Goal: Task Accomplishment & Management: Use online tool/utility

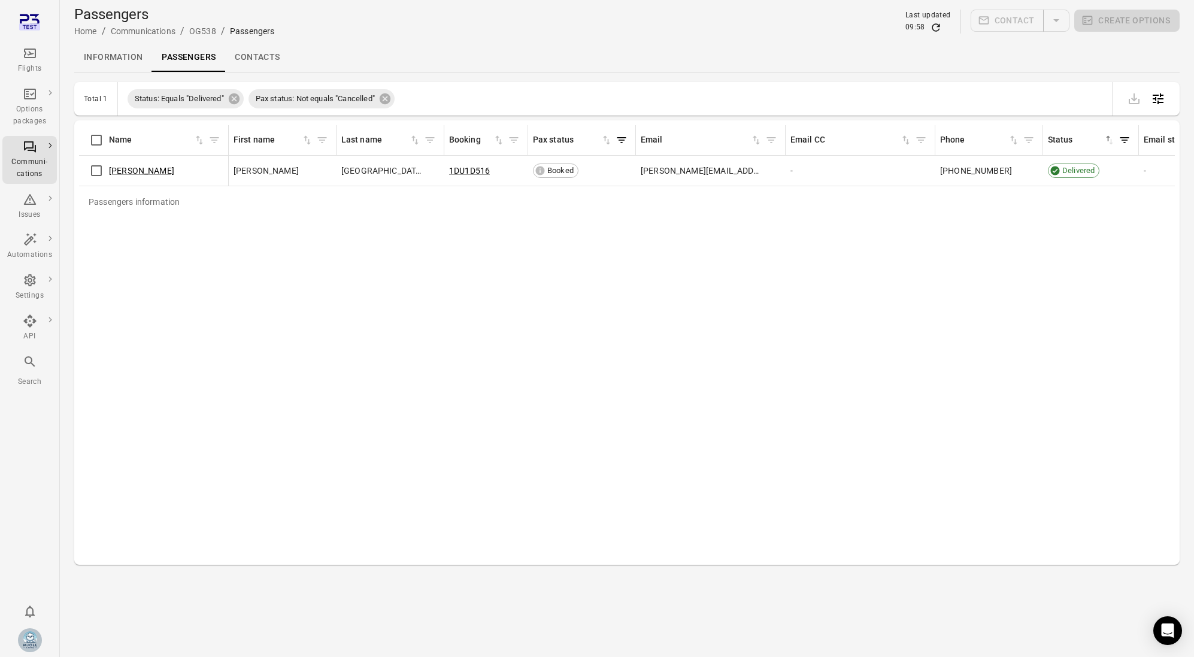
click at [550, 310] on div "Passengers information Name First name Last name Booking Pax status Email Email…" at bounding box center [627, 342] width 1096 height 435
click at [86, 201] on link "Issues" at bounding box center [101, 195] width 90 height 22
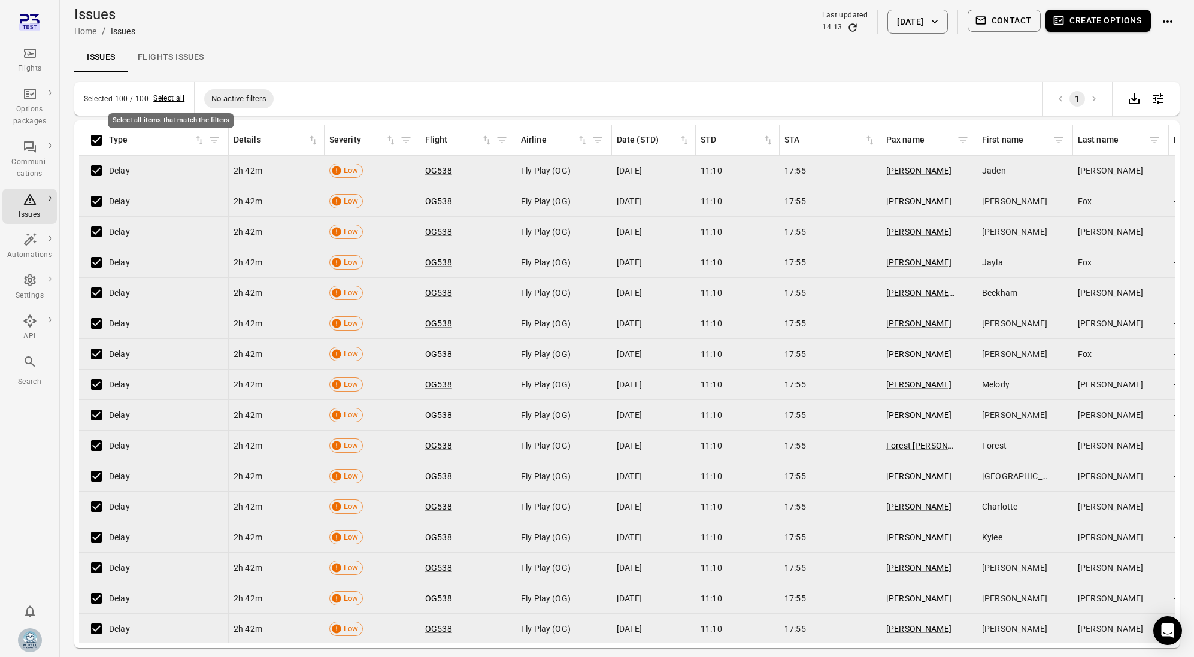
click at [177, 96] on button "Select all" at bounding box center [168, 99] width 31 height 12
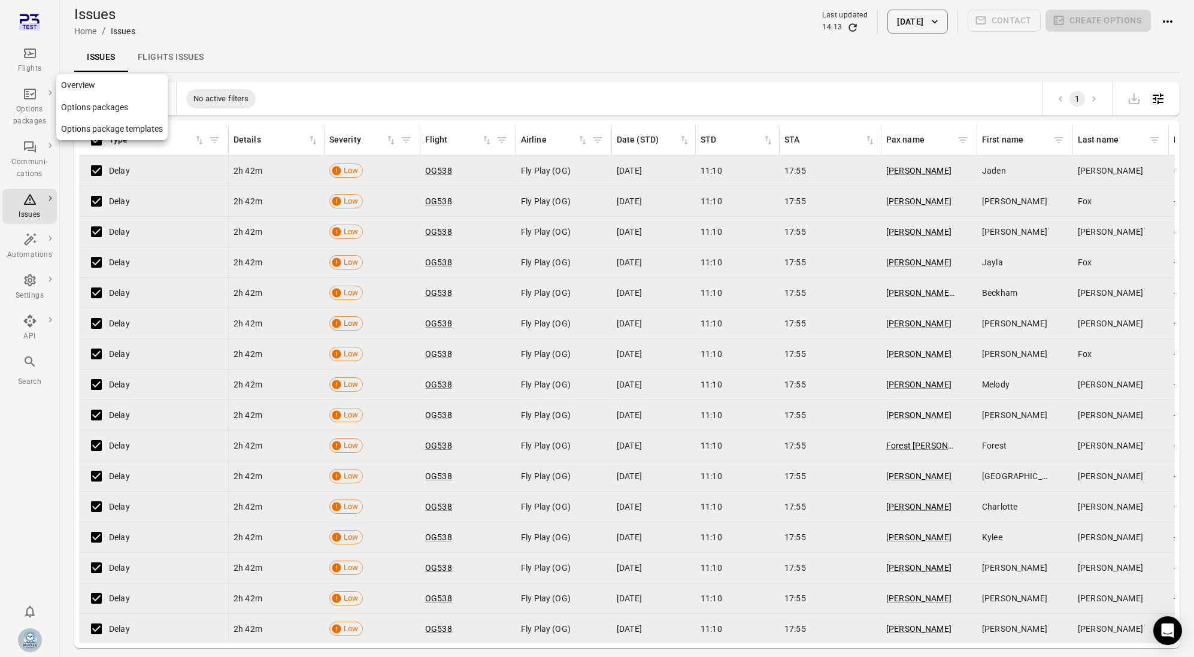
click at [28, 108] on div "Options packages" at bounding box center [29, 116] width 45 height 24
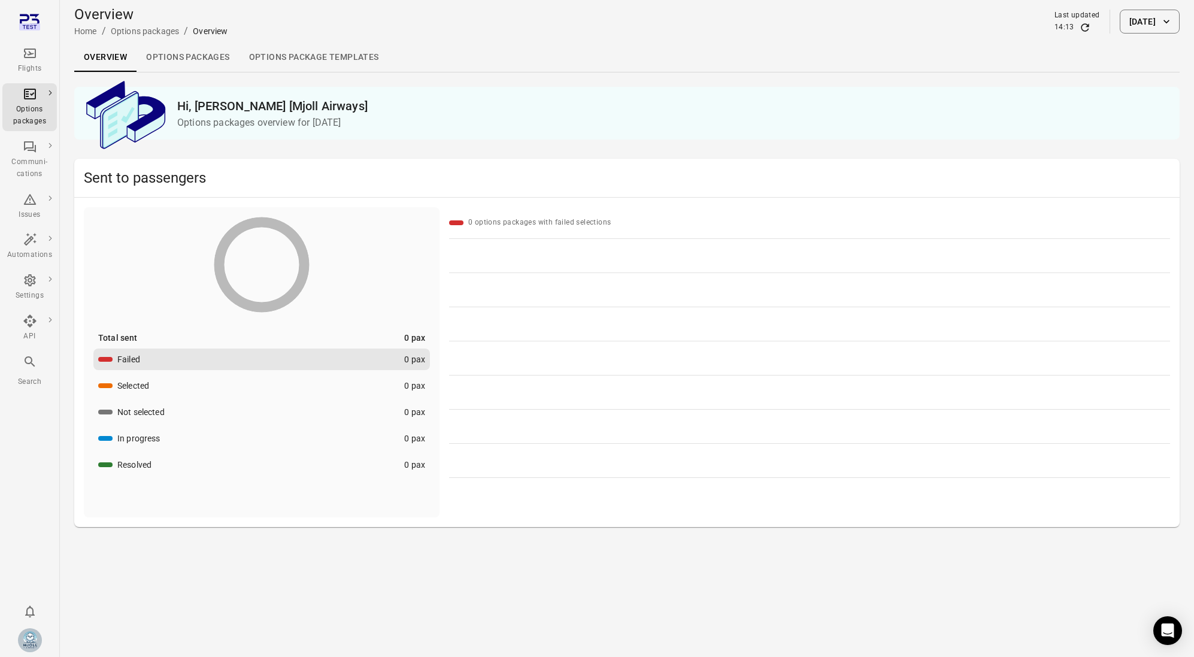
click at [31, 65] on div "Flights" at bounding box center [29, 69] width 45 height 12
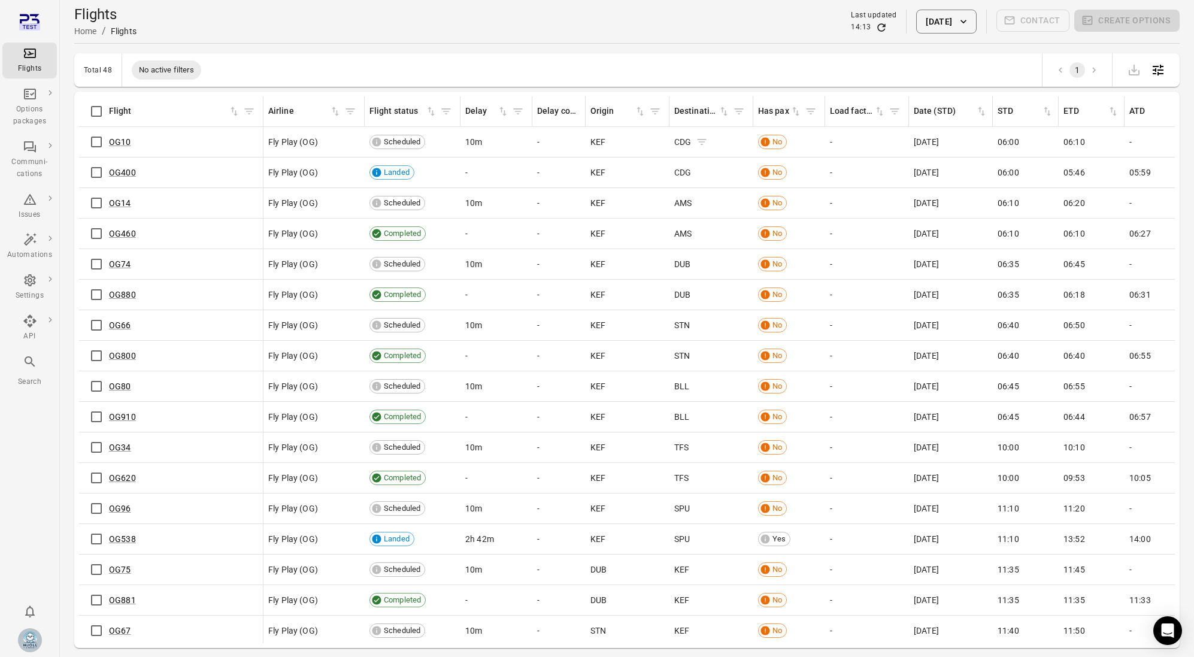
click at [707, 140] on icon "Flights information" at bounding box center [702, 142] width 12 height 12
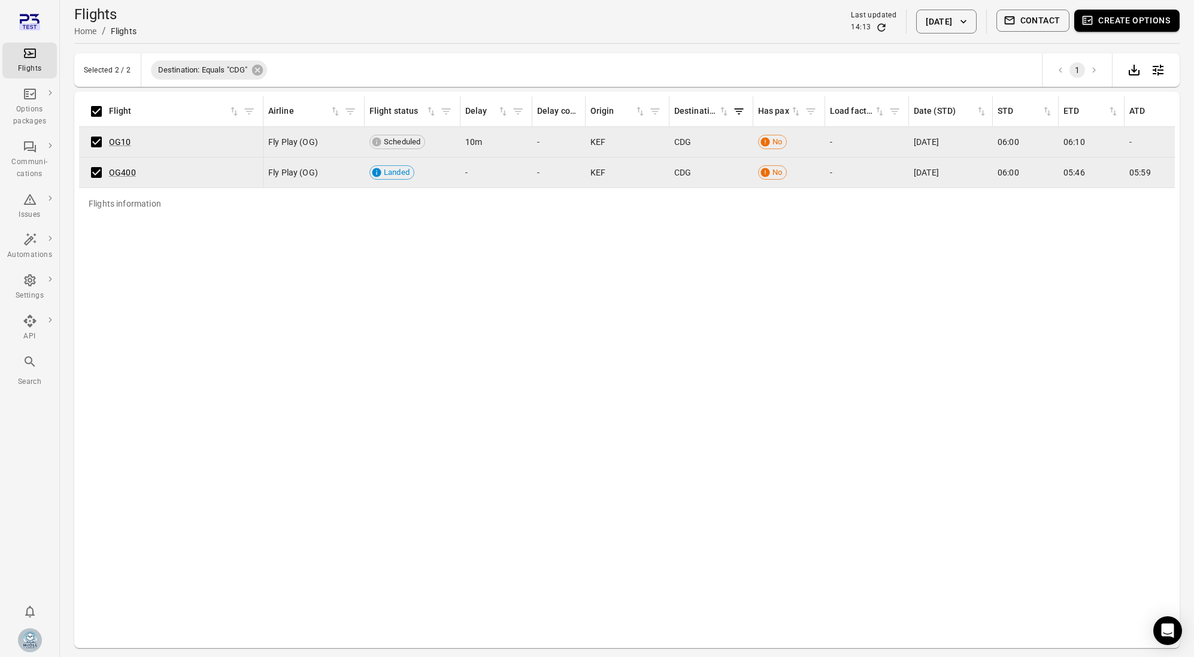
click at [128, 77] on div "Selected 2 / 2 Destination: Equals "CDG" 1" at bounding box center [626, 70] width 1105 height 34
click at [31, 214] on div "Issues" at bounding box center [29, 215] width 45 height 12
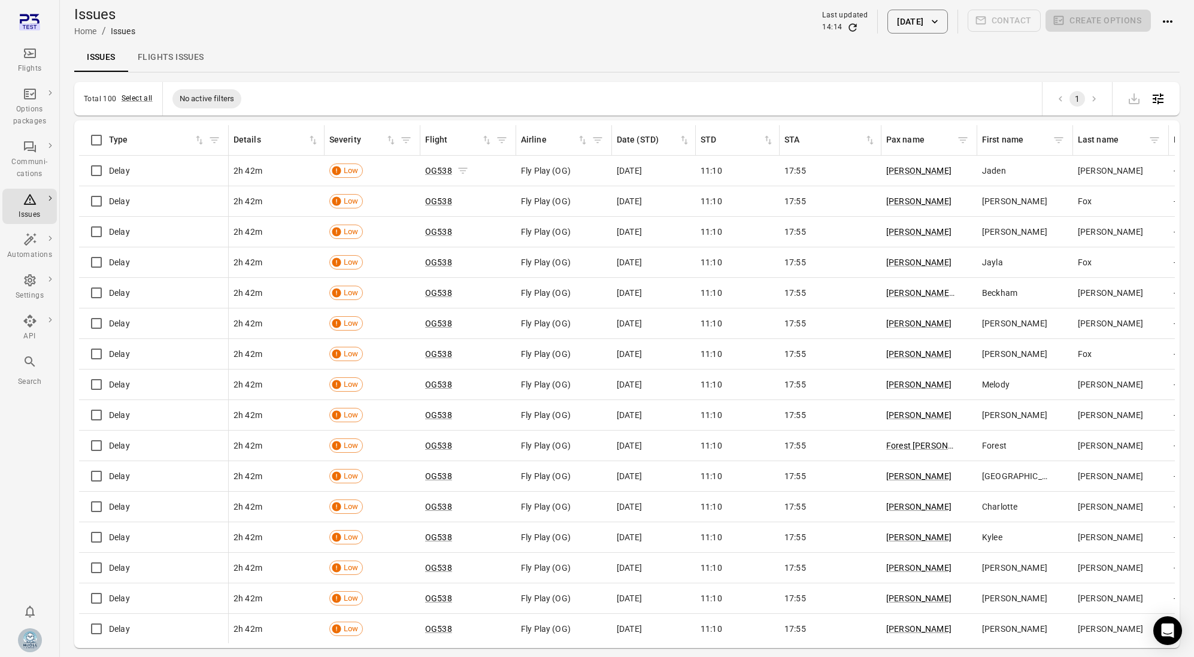
click at [462, 171] on icon "Issues information" at bounding box center [462, 171] width 9 height 6
click at [145, 97] on button "Select all" at bounding box center [137, 99] width 31 height 12
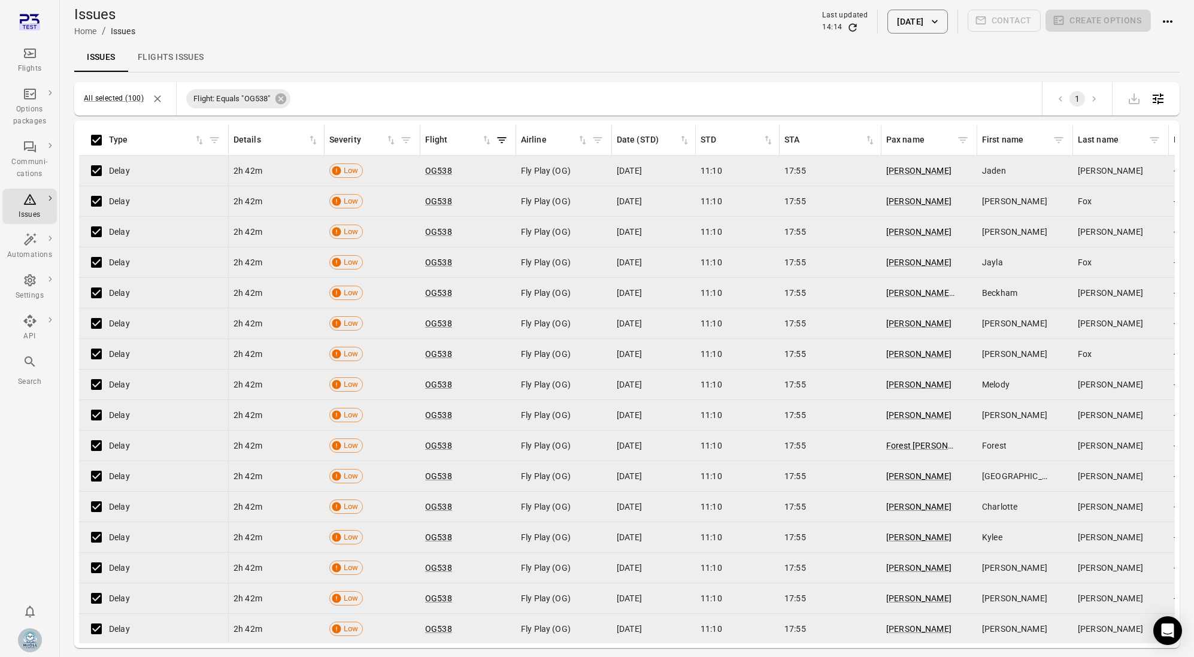
click at [1181, 20] on main "Issues Home / Issues Last updated 14:14 [DATE] Contact Create options Issues Fl…" at bounding box center [627, 348] width 1134 height 696
click at [1174, 20] on icon "Actions" at bounding box center [1167, 21] width 14 height 14
click at [825, 47] on div at bounding box center [597, 328] width 1194 height 657
click at [117, 103] on button "All selected (100)" at bounding box center [114, 99] width 60 height 12
click at [153, 101] on icon "Deselect all items" at bounding box center [157, 99] width 12 height 12
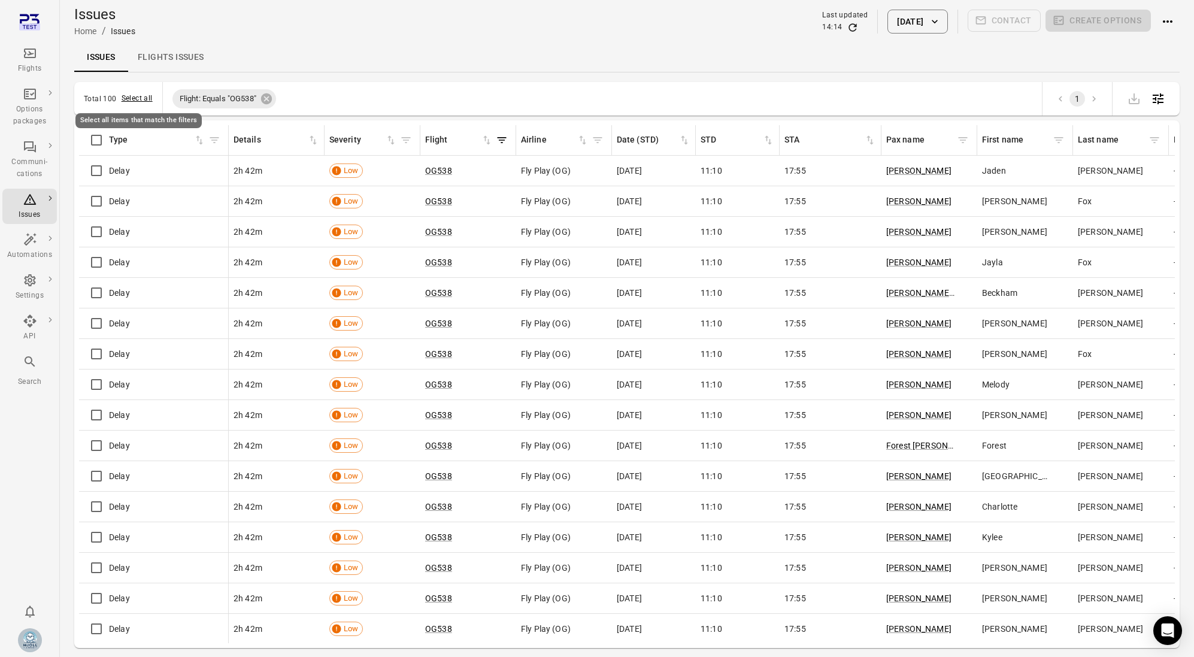
click at [136, 98] on button "Select all" at bounding box center [137, 99] width 31 height 12
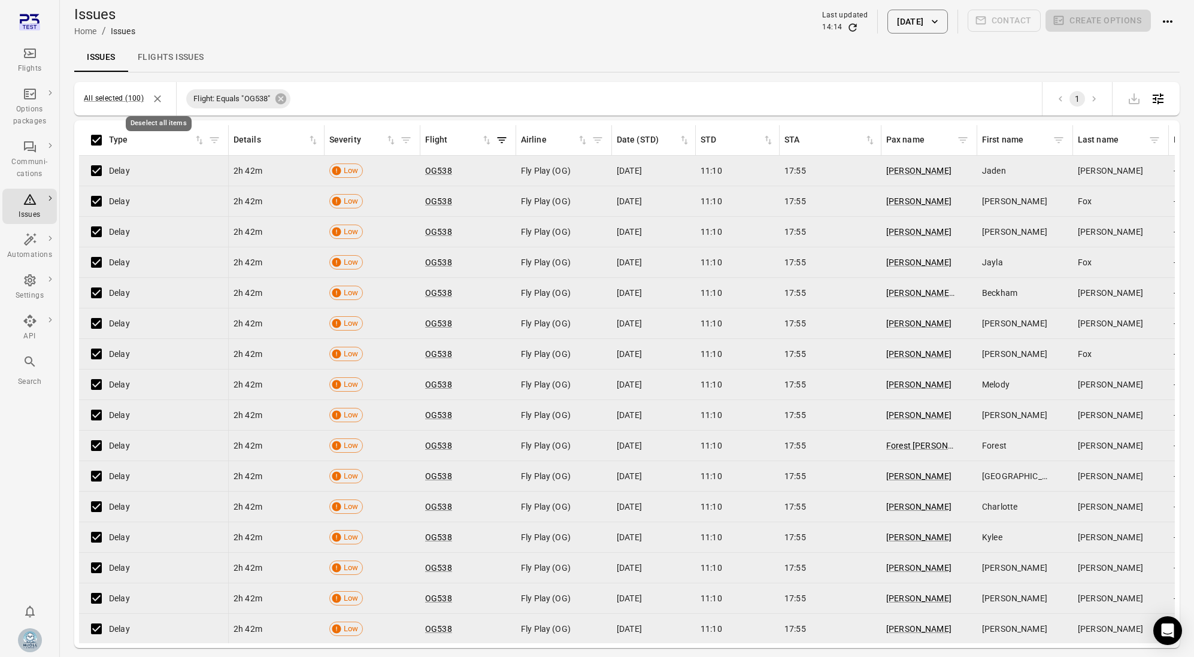
click at [159, 98] on icon "Deselect all items" at bounding box center [157, 99] width 12 height 12
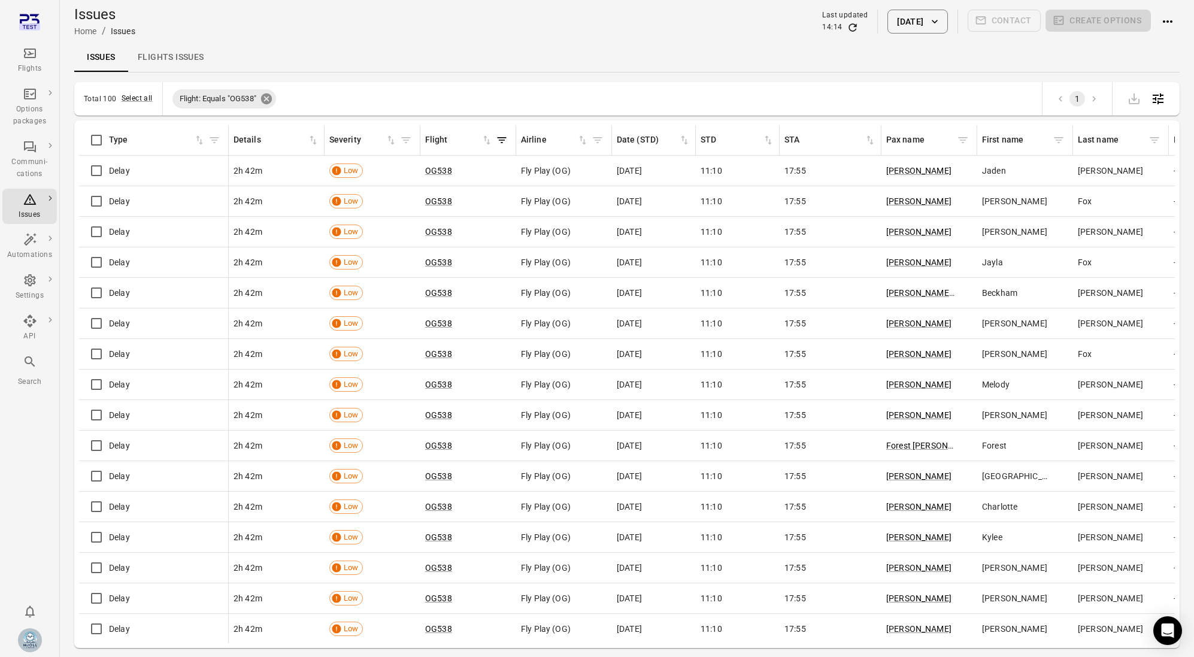
click at [266, 99] on icon at bounding box center [266, 98] width 13 height 13
click at [921, 25] on button "[DATE]" at bounding box center [917, 22] width 60 height 24
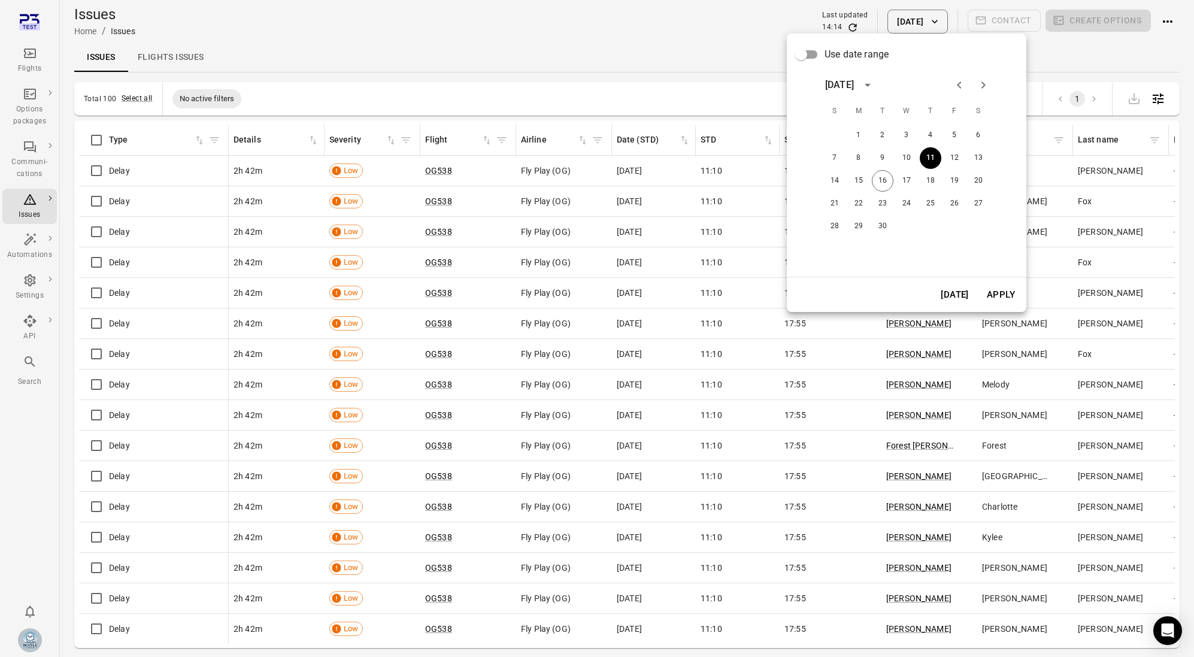
click at [844, 59] on span "Use date range" at bounding box center [856, 54] width 64 height 14
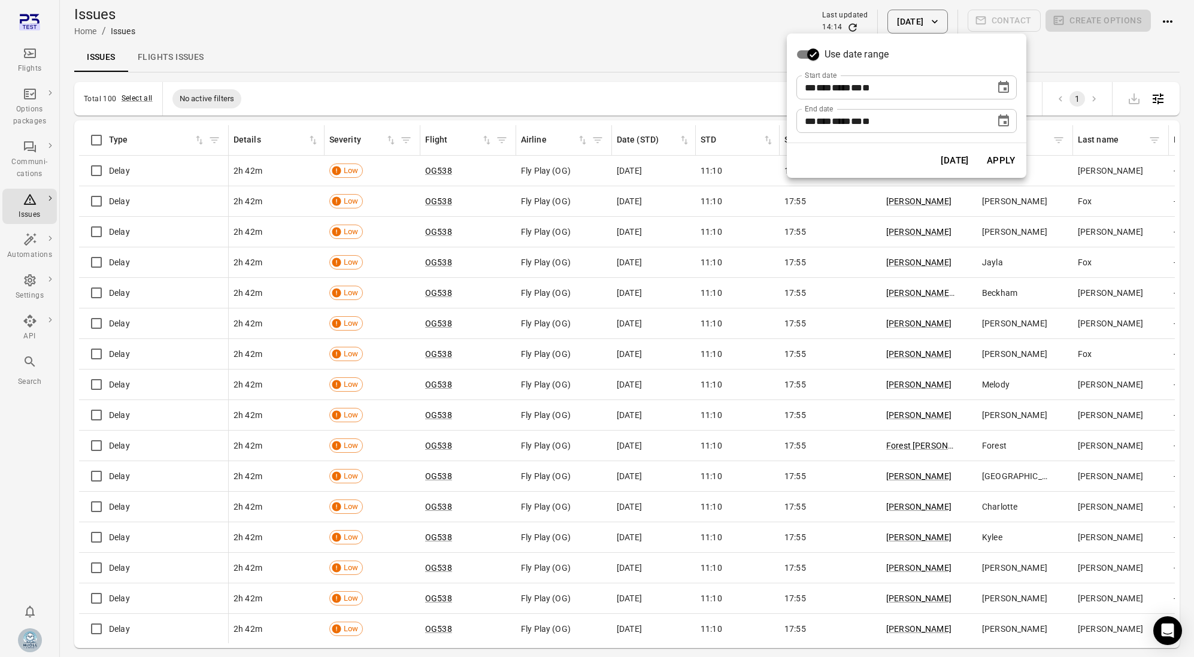
click at [906, 87] on div "** *** **** ** * **" at bounding box center [896, 87] width 182 height 24
click at [999, 90] on icon "Choose date, selected date is Sep 11, 2025" at bounding box center [1003, 87] width 11 height 12
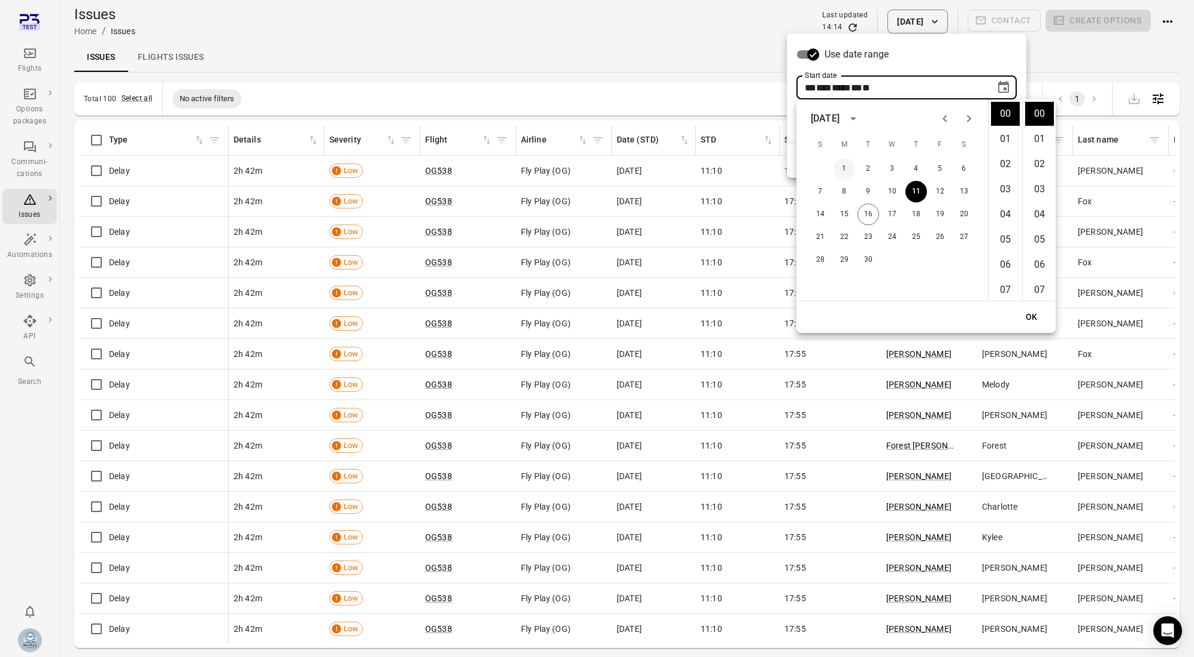
click at [848, 168] on button "1" at bounding box center [844, 169] width 22 height 22
type input "**********"
click at [1044, 314] on button "OK" at bounding box center [1031, 317] width 38 height 22
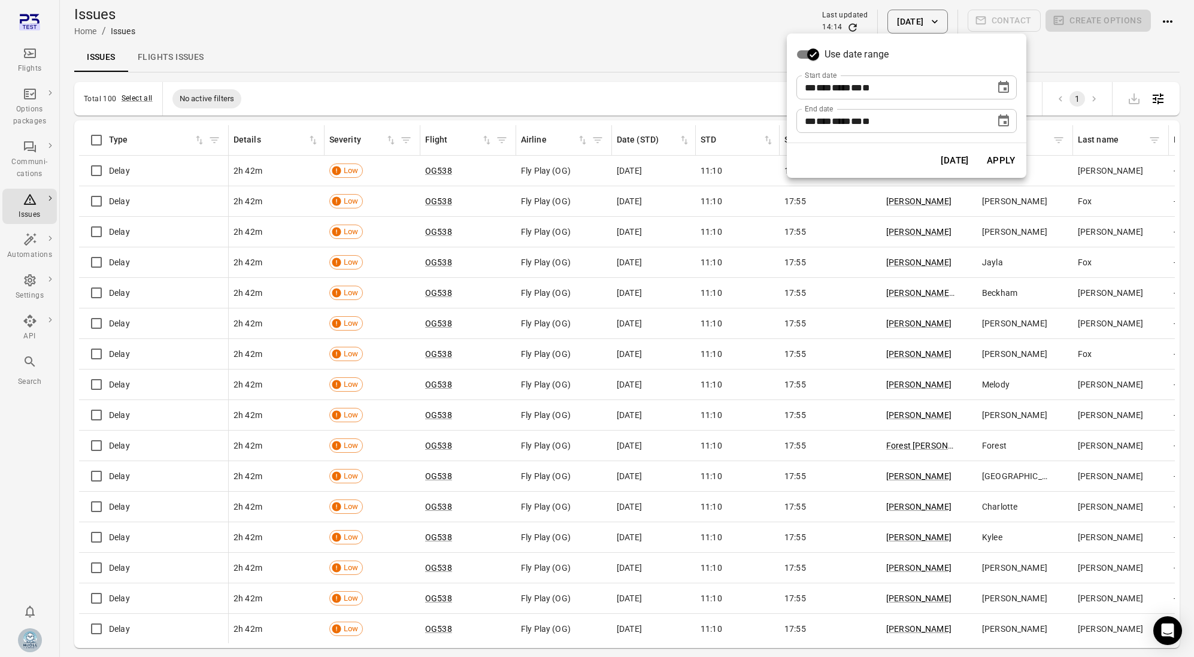
click at [1005, 159] on button "Apply" at bounding box center [1000, 160] width 41 height 25
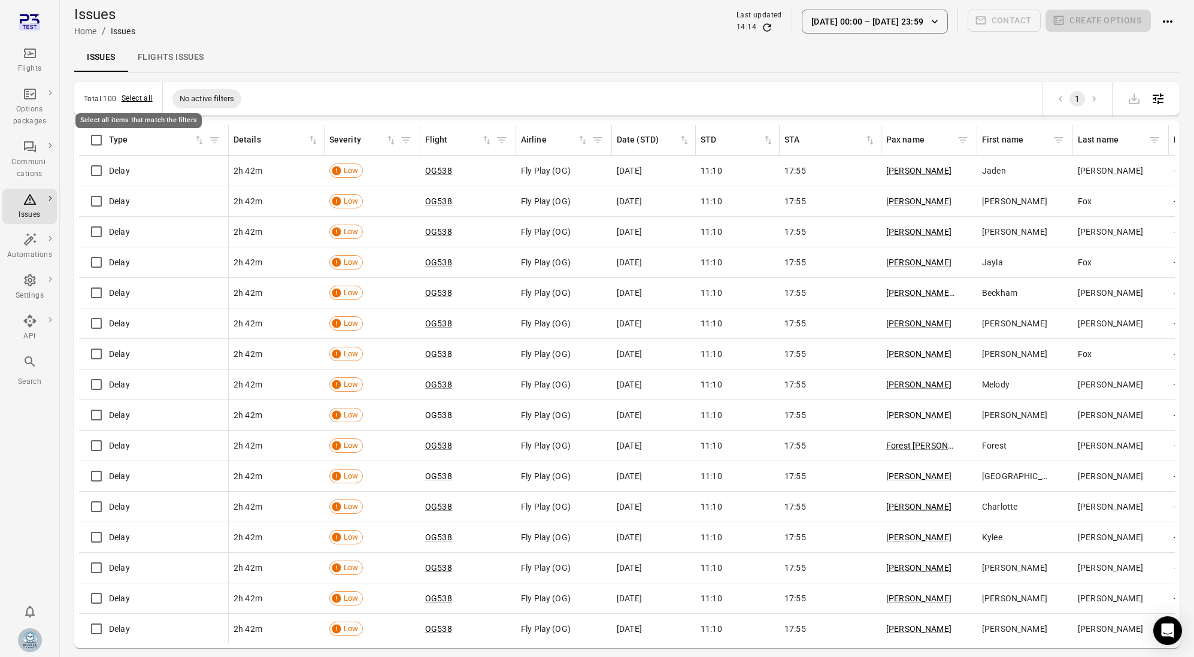
click at [132, 97] on button "Select all" at bounding box center [137, 99] width 31 height 12
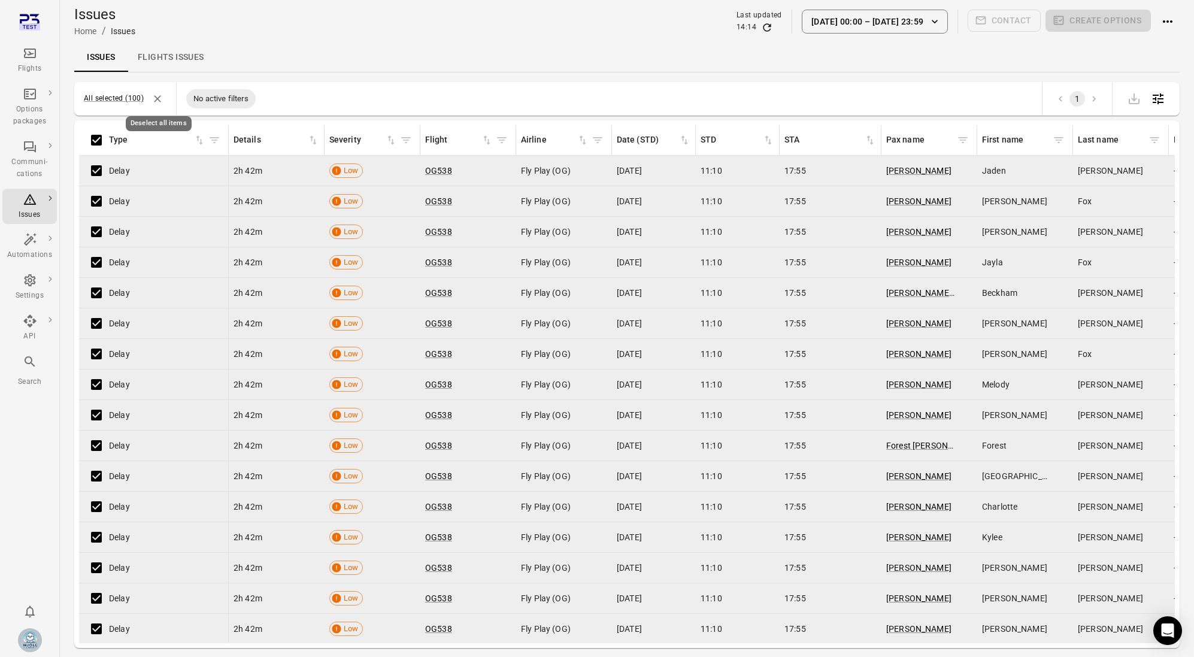
click at [158, 104] on icon "Deselect all items" at bounding box center [157, 99] width 12 height 12
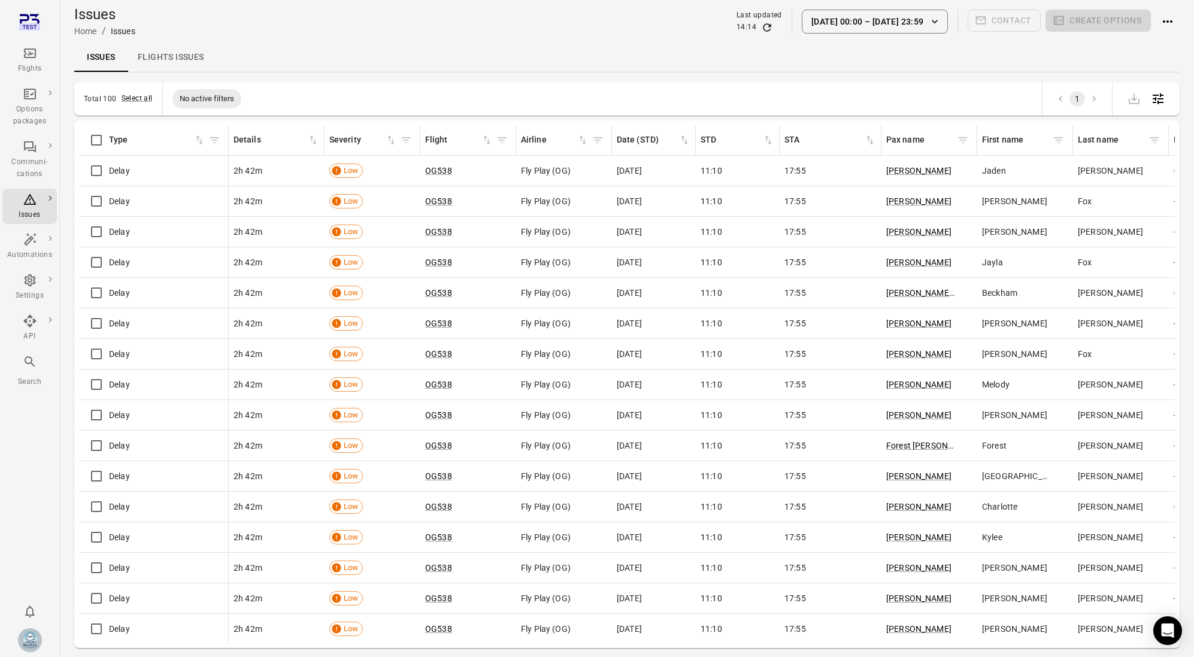
click at [307, 43] on div "Issues Flights issues" at bounding box center [626, 57] width 1105 height 29
click at [31, 102] on div "Options packages" at bounding box center [29, 107] width 45 height 41
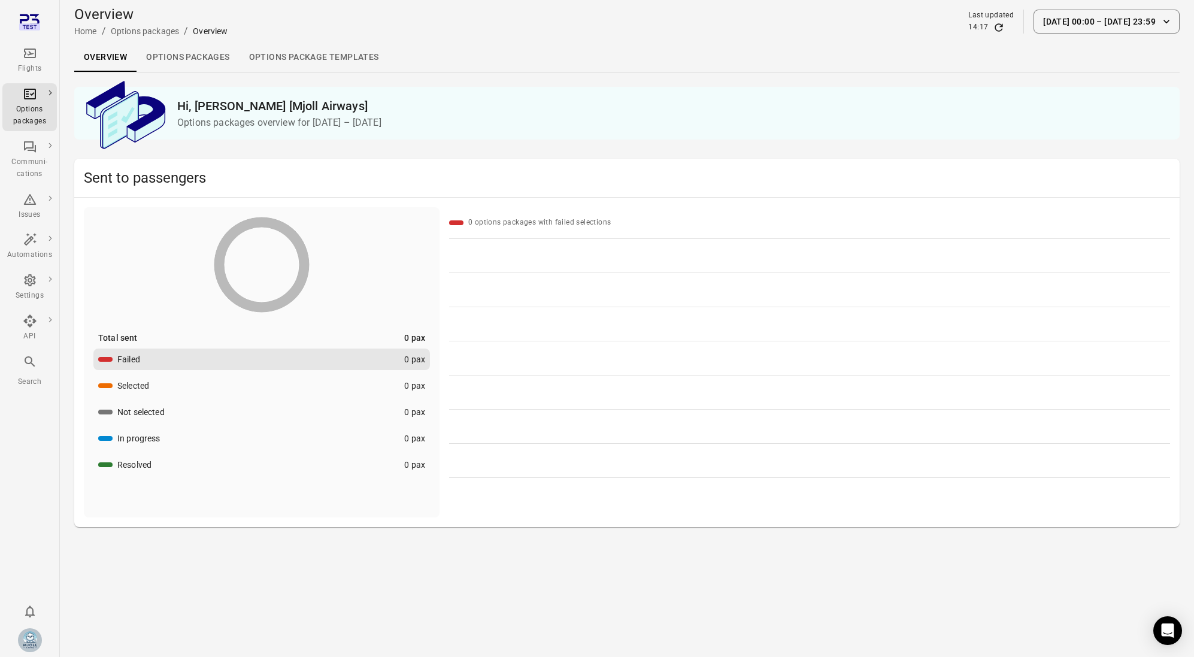
click at [26, 75] on link "Flights" at bounding box center [29, 61] width 54 height 36
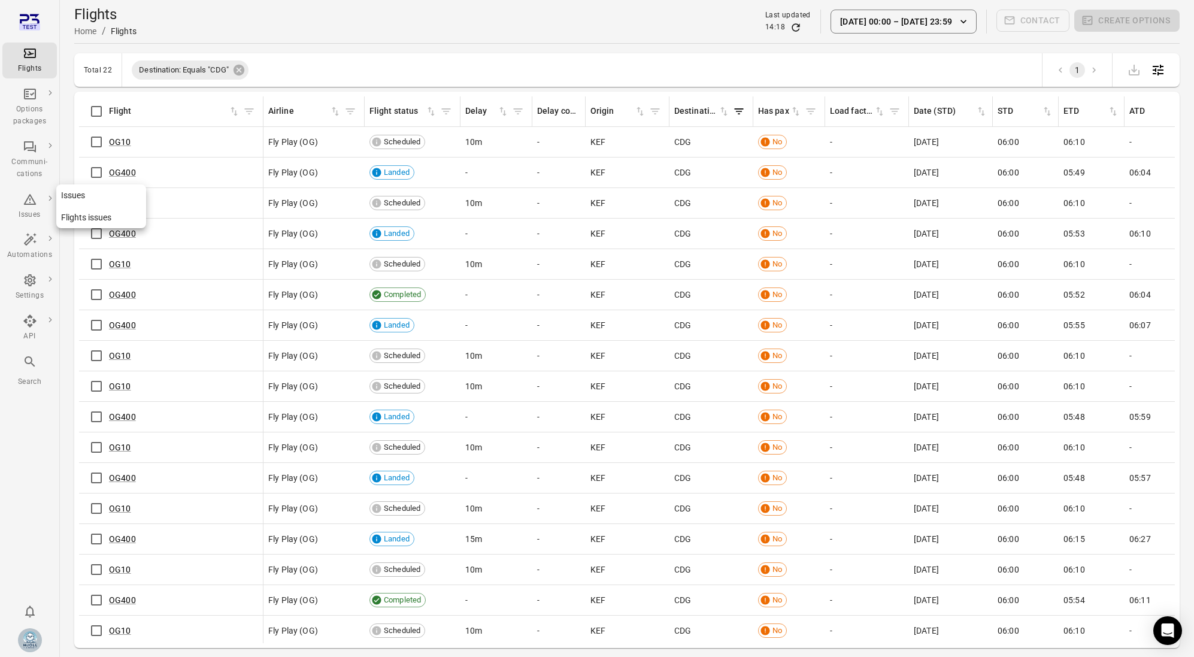
click at [36, 195] on icon "Main navigation" at bounding box center [30, 199] width 14 height 14
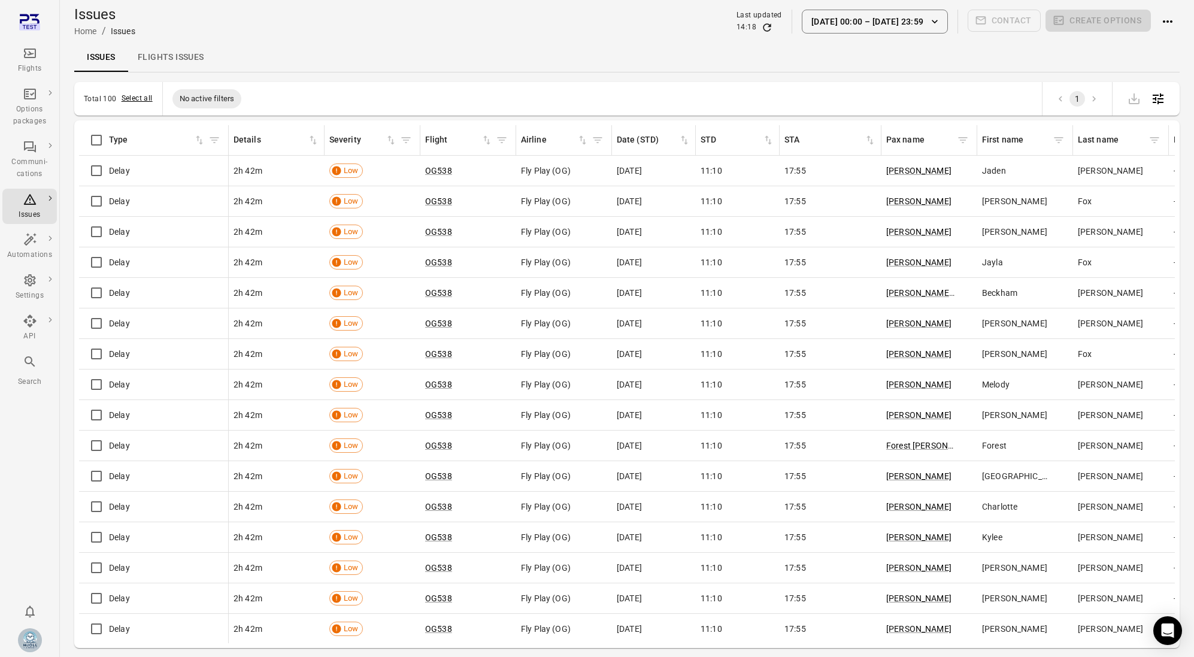
click at [148, 98] on button "Select all" at bounding box center [137, 99] width 31 height 12
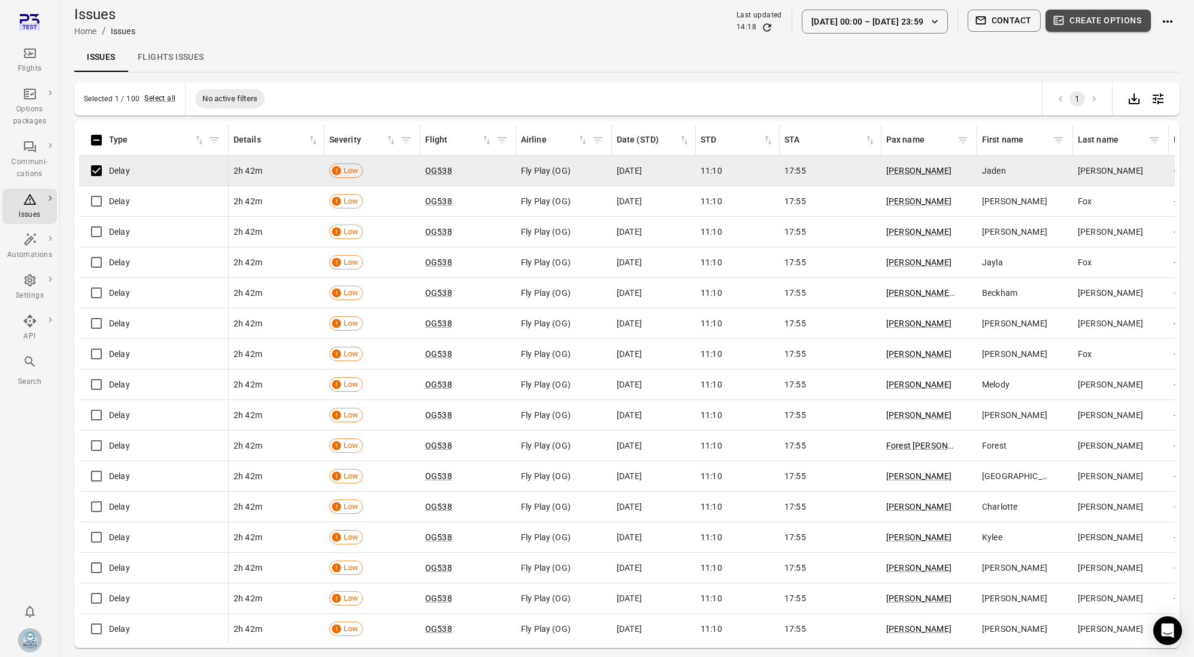
click at [1072, 19] on button "Create options" at bounding box center [1097, 21] width 105 height 22
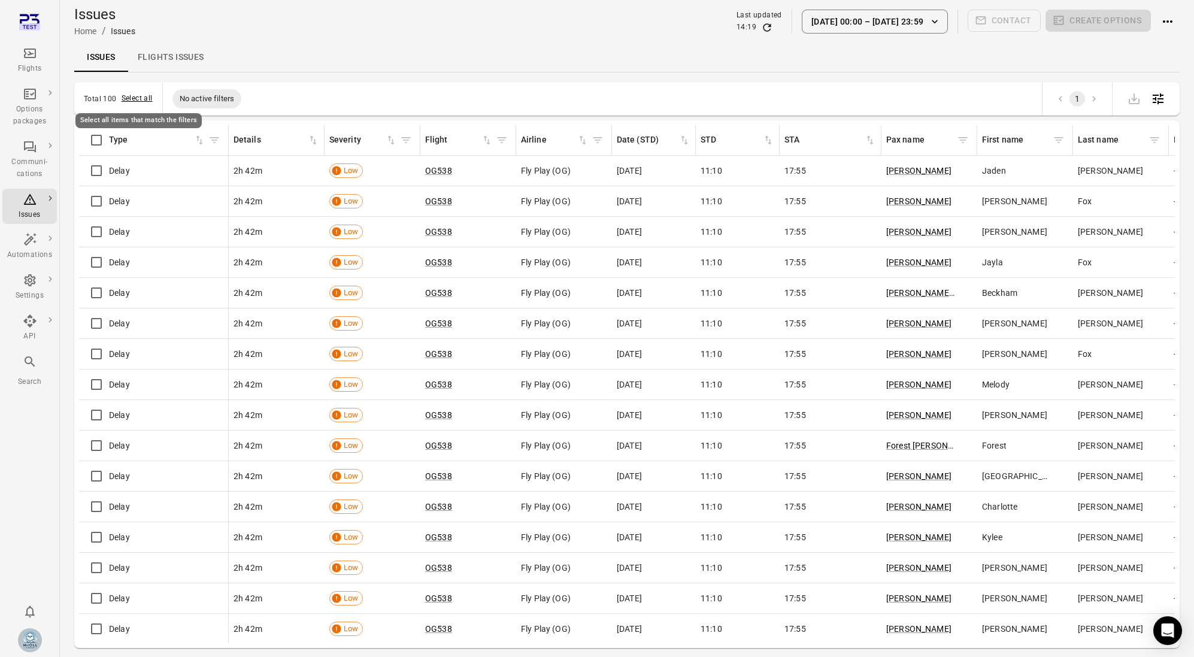
click at [144, 93] on button "Select all" at bounding box center [137, 99] width 31 height 12
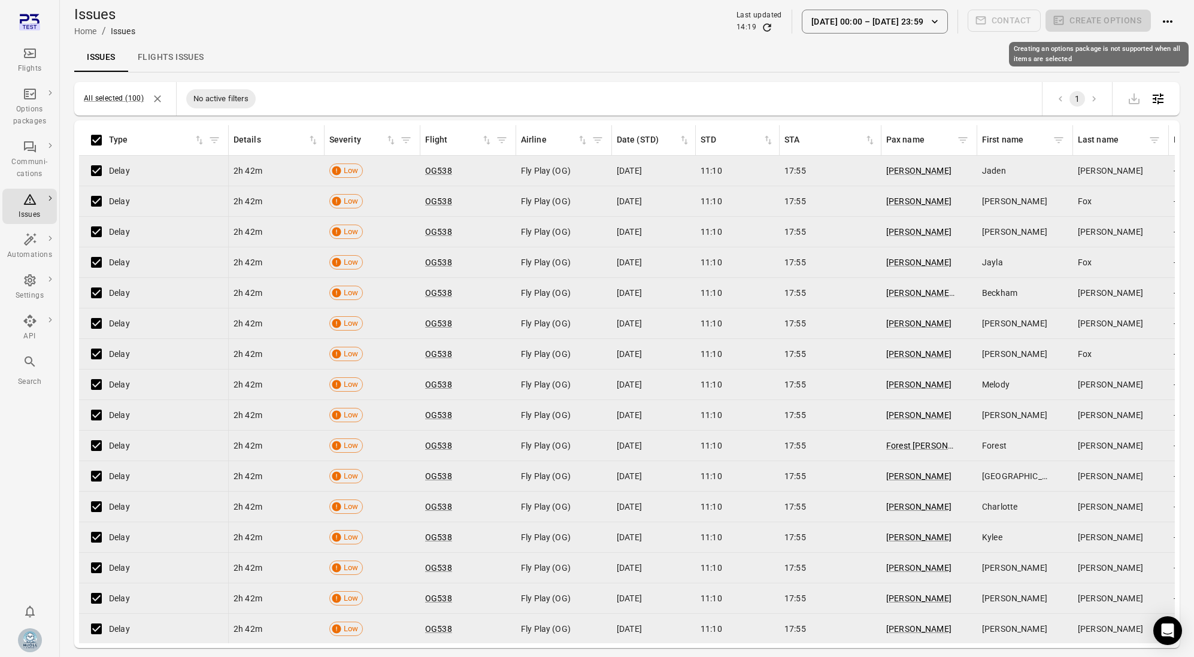
click at [1077, 47] on div "Creating an options package is not supported when all items are selected" at bounding box center [1099, 54] width 180 height 25
copy div "Creating an options package is not supported when all items are selected"
click at [1093, 54] on div "Creating an options package is not supported when all items are selected" at bounding box center [1099, 54] width 180 height 25
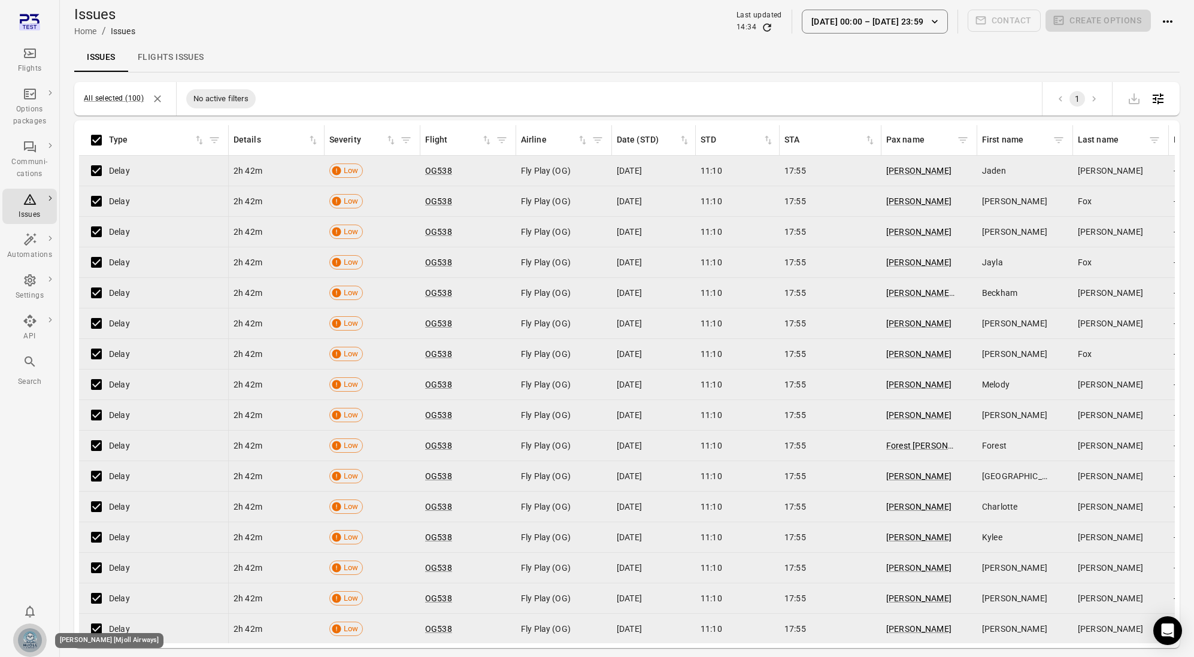
click at [32, 635] on img "Elsa Mjöll [Mjoll Airways]" at bounding box center [30, 640] width 24 height 24
click at [84, 627] on button "Log out" at bounding box center [92, 637] width 90 height 22
